Goal: Transaction & Acquisition: Download file/media

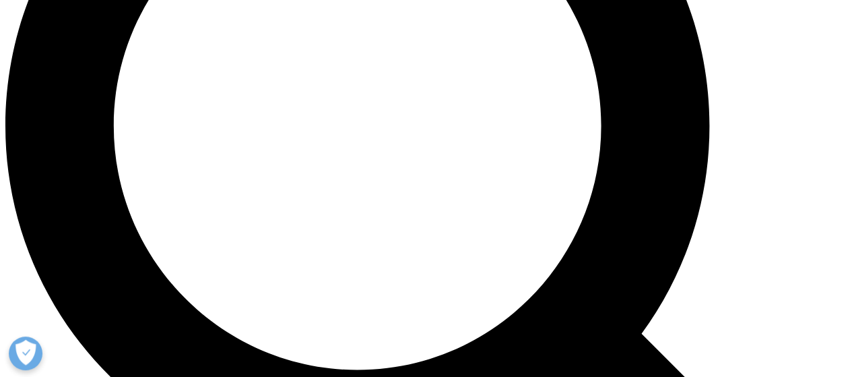
scroll to position [1091, 0]
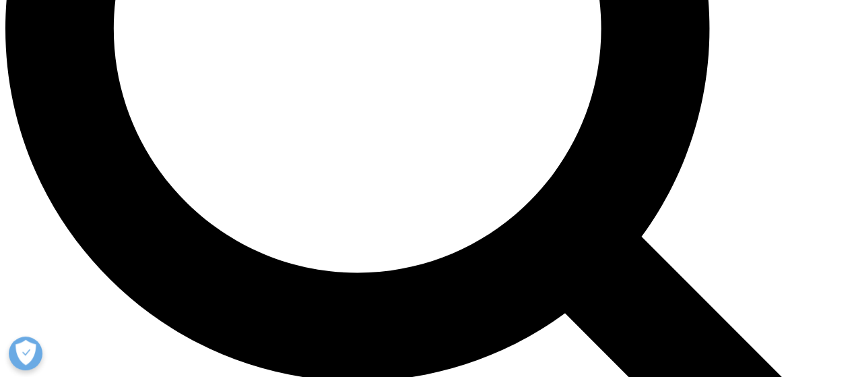
scroll to position [1189, 0]
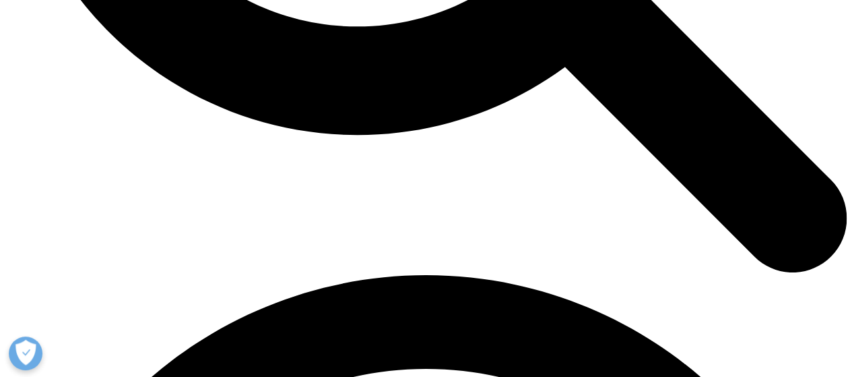
scroll to position [1445, 0]
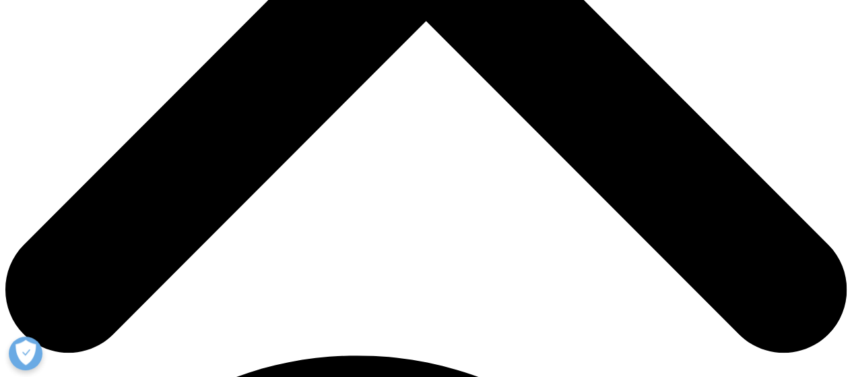
scroll to position [508, 0]
